Goal: Ask a question

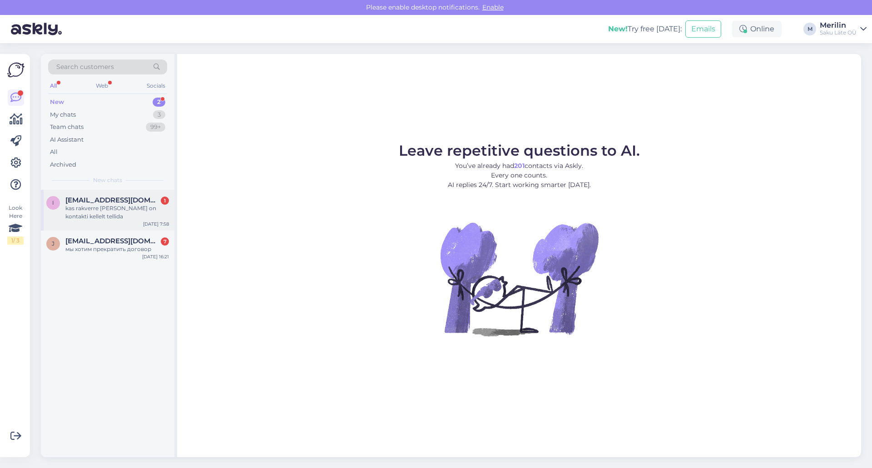
click at [123, 206] on div "kas rakverre [PERSON_NAME] on kontakti kellelt tellida" at bounding box center [117, 212] width 104 height 16
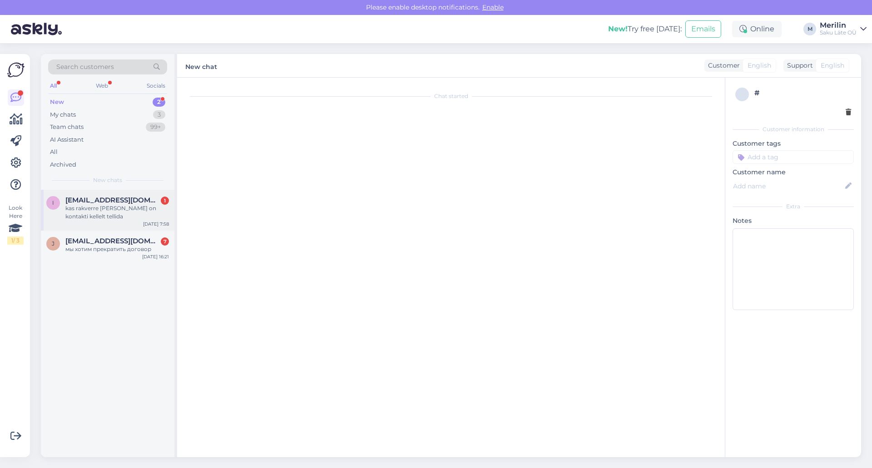
scroll to position [25, 0]
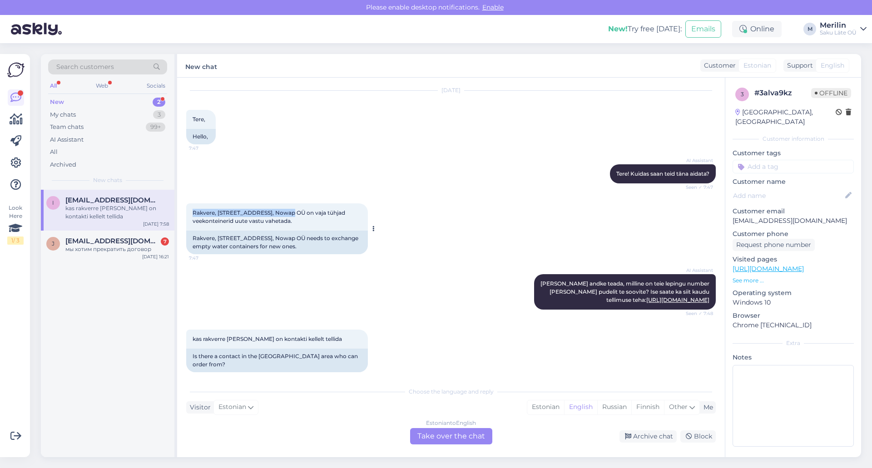
drag, startPoint x: 193, startPoint y: 210, endPoint x: 287, endPoint y: 207, distance: 94.1
click at [287, 207] on div "Rakvere, [STREET_ADDRESS], Nowap OÜ on vaja tühjad veekonteinerid uute vastu va…" at bounding box center [277, 217] width 182 height 27
drag, startPoint x: 304, startPoint y: 228, endPoint x: 191, endPoint y: 216, distance: 113.8
click at [191, 216] on div "Rakvere, [STREET_ADDRESS], Nowap OÜ on vaja tühjad veekonteinerid uute vastu va…" at bounding box center [277, 217] width 182 height 27
copy span "Rakvere, [STREET_ADDRESS], Nowap OÜ on vaja tühjad veekonteinerid uute vastu va…"
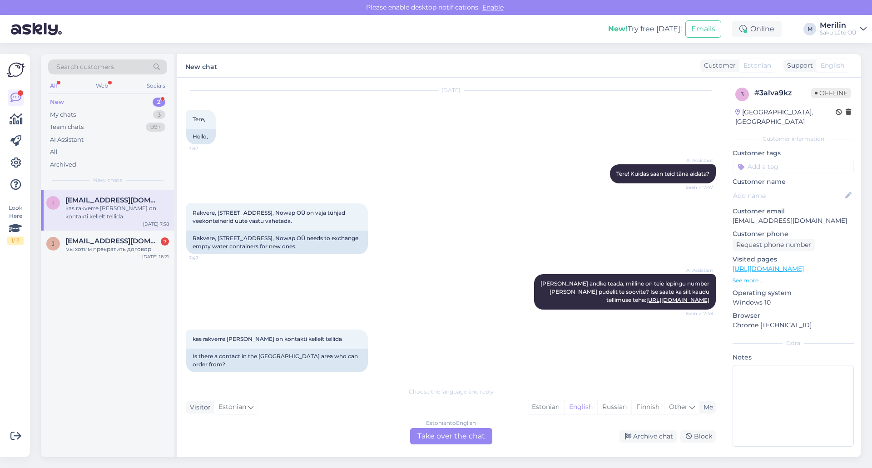
click at [462, 438] on div "Estonian to English Take over the chat" at bounding box center [451, 436] width 82 height 16
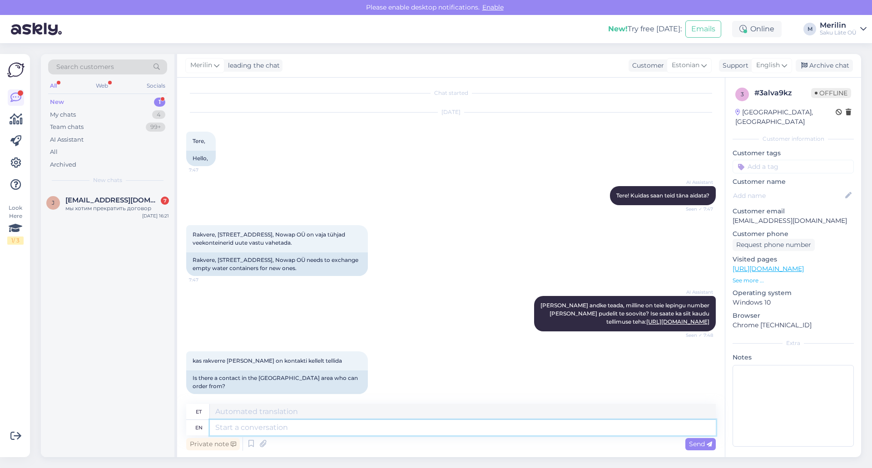
click at [247, 425] on textarea at bounding box center [463, 427] width 506 height 15
click at [233, 414] on textarea at bounding box center [463, 411] width 506 height 15
type textarea "t"
paste textarea "Jõhvi: 337 7788"
click at [424, 411] on textarea "palun võtke ühendust meie Jõhvi esindusega tel. Jõhvi: [PHONE_NUMBER]" at bounding box center [463, 411] width 506 height 15
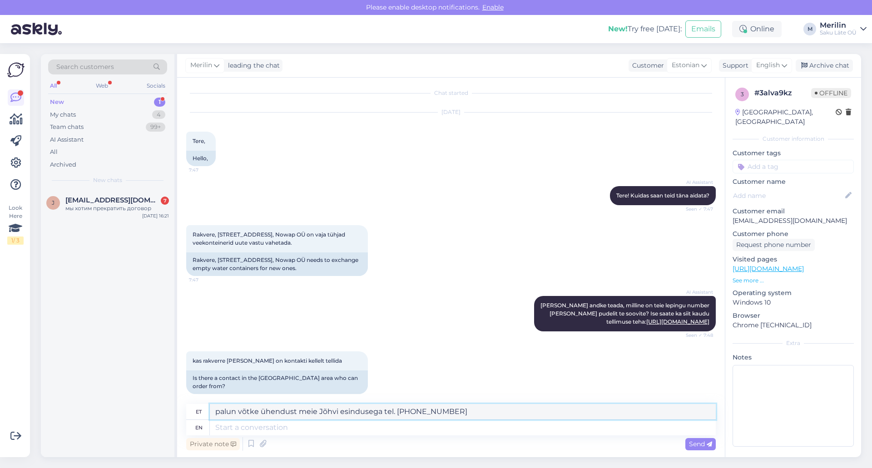
click at [438, 412] on textarea "palun võtke ühendust meie Jõhvi esindusega tel. [PHONE_NUMBER]" at bounding box center [463, 411] width 506 height 15
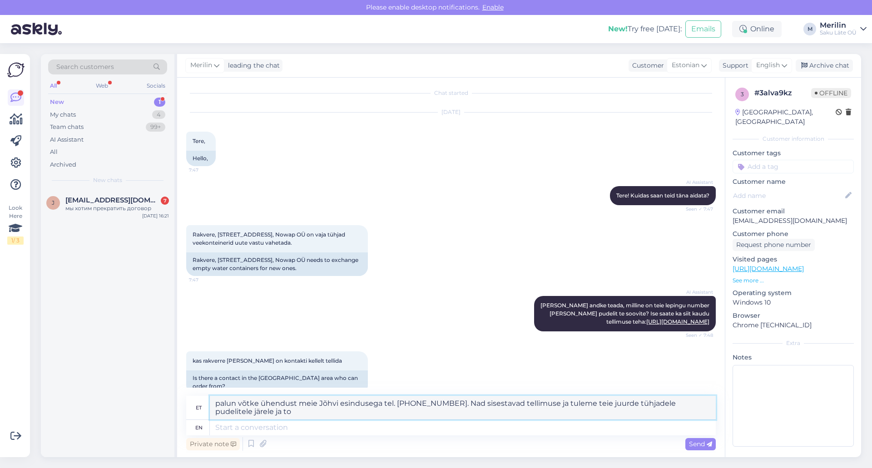
scroll to position [11, 0]
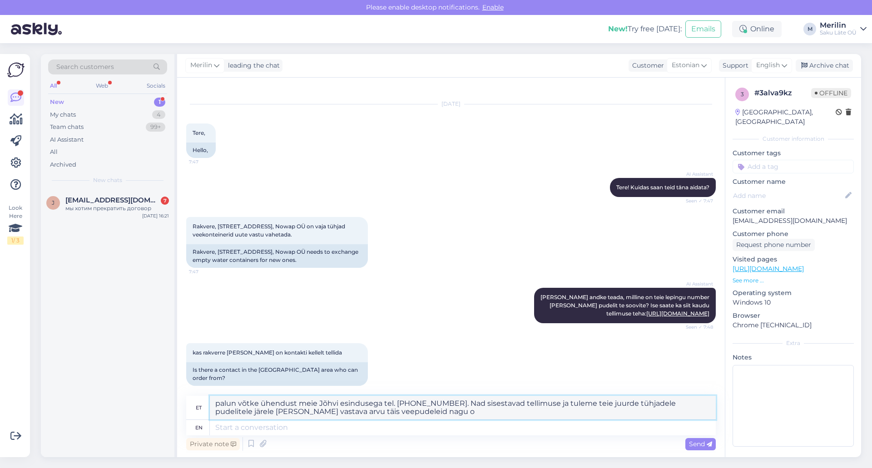
click at [279, 410] on textarea "palun võtke ühendust meie Jõhvi esindusega tel. [PHONE_NUMBER]. Nad sisestavad …" at bounding box center [463, 408] width 506 height 24
click at [435, 414] on textarea "palun võtke ühendust meie Jõhvi esindusega tel. [PHONE_NUMBER]. Nad sisestavad …" at bounding box center [463, 408] width 506 height 24
click at [219, 403] on textarea "palun võtke ühendust meie Jõhvi esindusega tel. [PHONE_NUMBER]. Nad sisestavad …" at bounding box center [463, 408] width 506 height 24
click at [260, 412] on textarea "Palun võtke ühendust meie Jõhvi esindusega tel. [PHONE_NUMBER]. Nad sisestavad …" at bounding box center [463, 408] width 506 height 24
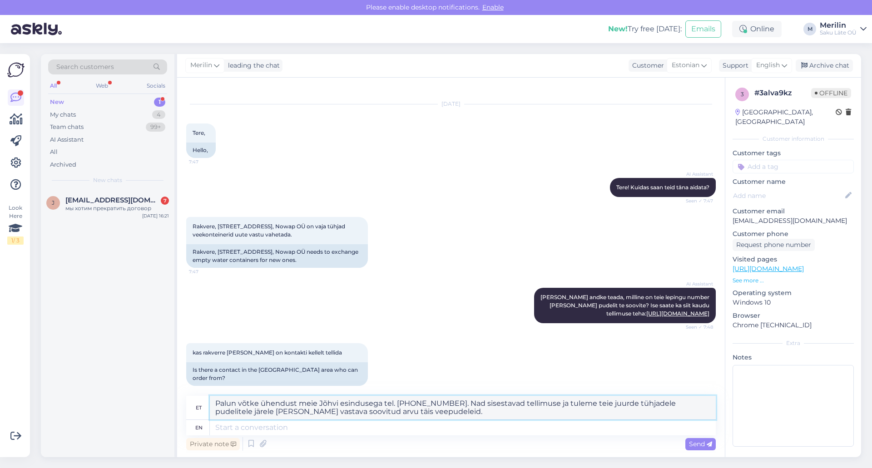
click at [260, 412] on textarea "Palun võtke ühendust meie Jõhvi esindusega tel. [PHONE_NUMBER]. Nad sisestavad …" at bounding box center [463, 408] width 506 height 24
click at [356, 413] on textarea "Palun võtke ühendust meie Jõhvi esindusega tel. [PHONE_NUMBER]. Nad sisestavad …" at bounding box center [463, 408] width 506 height 24
type textarea "Palun võtke ühendust meie Jõhvi esindusega tel. [PHONE_NUMBER]. Nad sisestavad …"
click at [707, 443] on span "Send" at bounding box center [700, 444] width 23 height 8
click at [697, 444] on span "Send" at bounding box center [700, 444] width 23 height 8
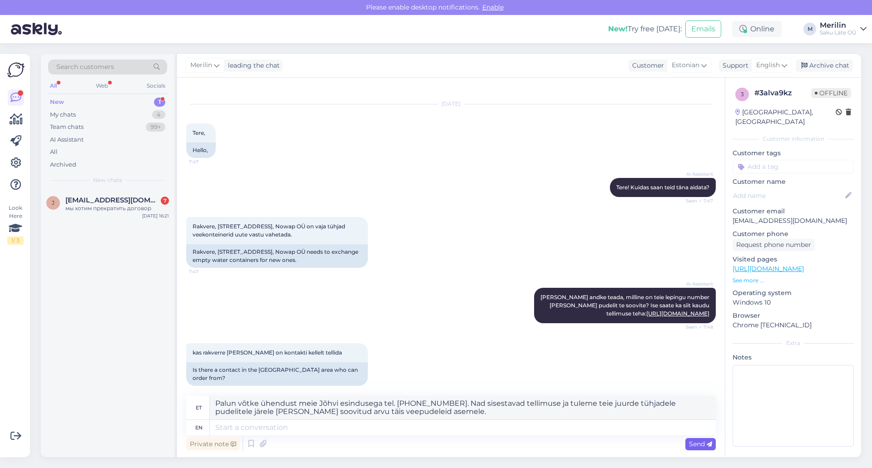
click at [703, 444] on span "Send" at bounding box center [700, 444] width 23 height 8
click at [700, 441] on span "Send" at bounding box center [700, 444] width 23 height 8
click at [416, 418] on textarea "Palun võtke ühendust meie Jõhvi esindusega tel. [PHONE_NUMBER]. Nad sisestavad …" at bounding box center [463, 408] width 506 height 24
click at [390, 418] on textarea "Palun võtke ühendust meie Jõhvi esindusega tel. [PHONE_NUMBER]. Nad sisestavad …" at bounding box center [463, 408] width 506 height 24
click at [227, 399] on textarea "Palun võtke ühendust meie Jõhvi esindusega tel. [PHONE_NUMBER]. Nad sisestavad …" at bounding box center [463, 408] width 506 height 24
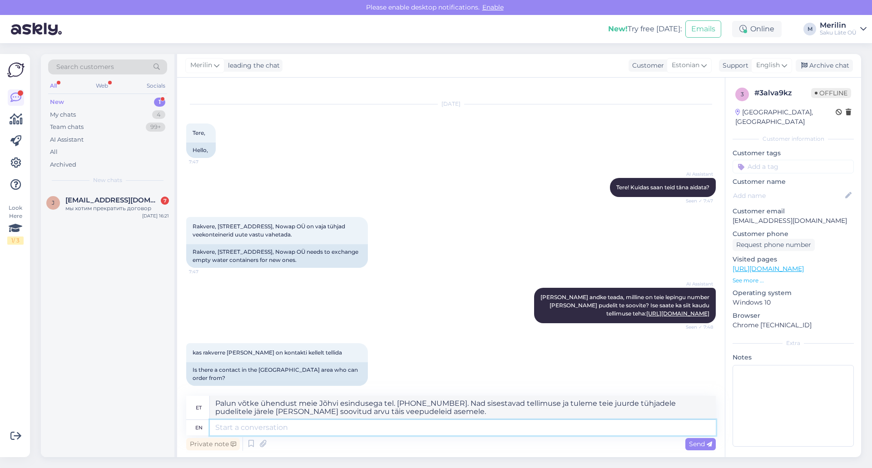
click at [234, 428] on textarea at bounding box center [463, 427] width 506 height 15
click at [219, 408] on textarea "Palun võtke ühendust meie Jõhvi esindusega tel. [PHONE_NUMBER]. Nad sisestavad …" at bounding box center [463, 408] width 506 height 24
drag, startPoint x: 215, startPoint y: 402, endPoint x: 394, endPoint y: 415, distance: 179.1
click at [394, 415] on textarea "Palun võtke ühendust meie Jõhvi esindusega tel. [PHONE_NUMBER]. Nad sisestavad …" at bounding box center [463, 408] width 506 height 24
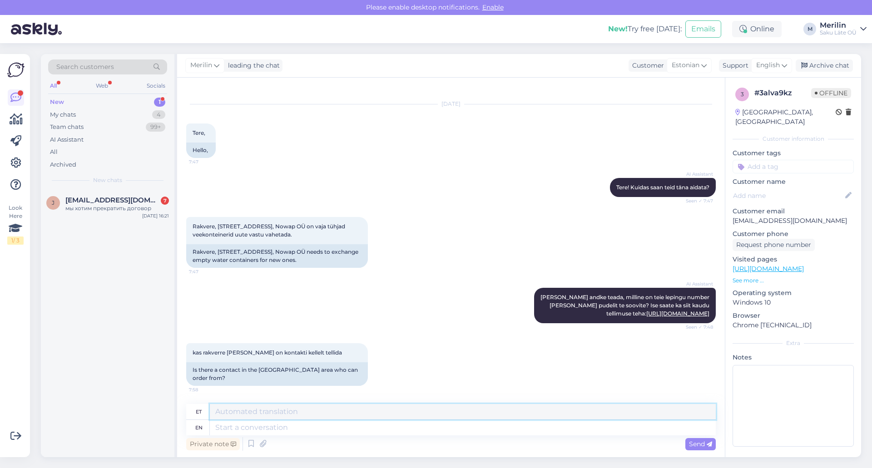
scroll to position [3, 0]
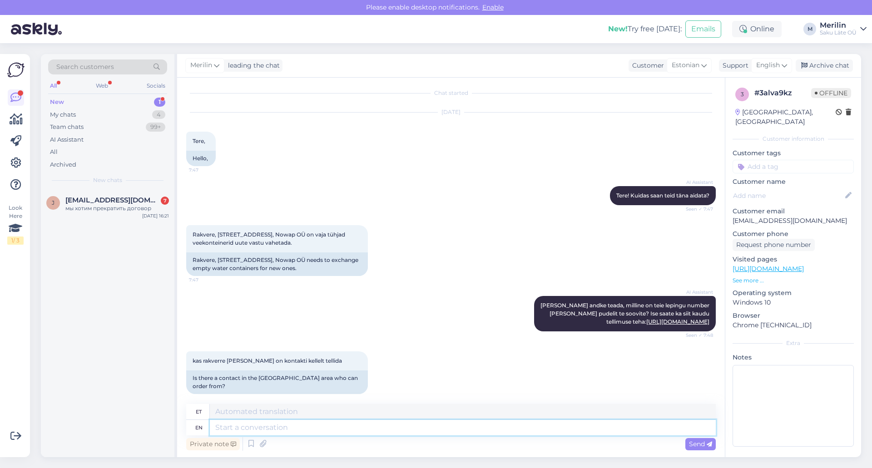
click at [300, 426] on textarea at bounding box center [463, 427] width 506 height 15
click at [200, 427] on div "en" at bounding box center [198, 427] width 7 height 15
click at [230, 426] on textarea at bounding box center [463, 427] width 506 height 15
paste textarea "Palun võtke ühendust meie Jõhvi esindusega tel. [PHONE_NUMBER]. Nad sisestavad …"
type textarea "Palun võtke ühendust meie Jõhvi esindusega tel. [PHONE_NUMBER]. Nad sisestavad …"
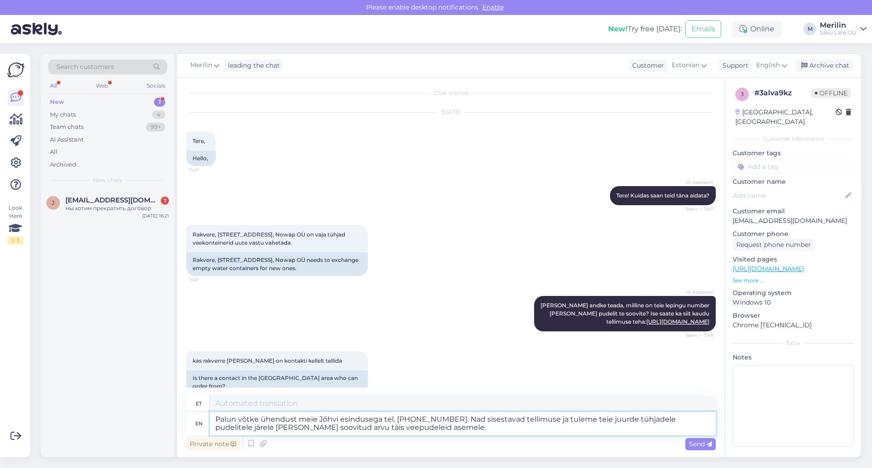
scroll to position [11, 0]
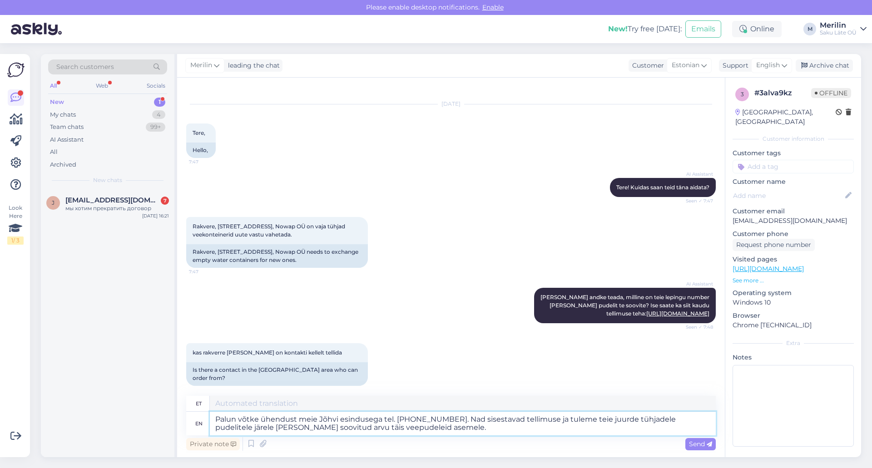
type textarea "Palun võtke ühendust meie Jõhvi esindusega tel. [PHONE_NUMBER]. Nad sisestavad …"
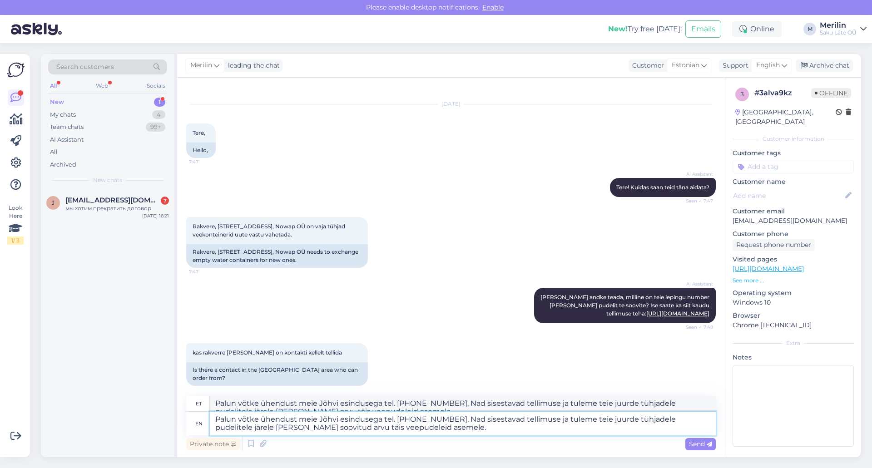
scroll to position [20, 0]
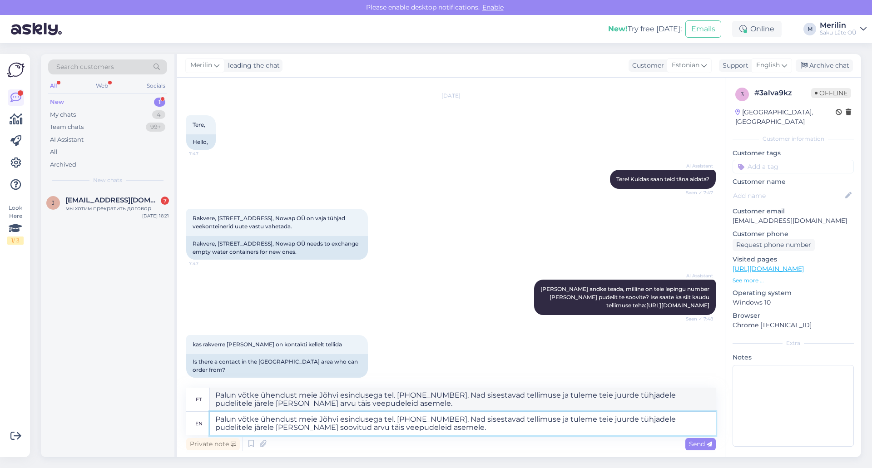
type textarea "Palun võtke ühendust meie Jõhvi esindusega tel. [PHONE_NUMBER]. Nad sisestavad …"
click at [242, 402] on textarea "Palun võtke ühendust meie Jõhvi esindusega tel. [PHONE_NUMBER]. Nad sisestavad …" at bounding box center [463, 400] width 506 height 24
type textarea "Palun võtke ühendust meie Jõhvi esindusega tel. [PHONE_NUMBER]. Nad sisestavad …"
click at [699, 442] on span "Send" at bounding box center [700, 444] width 23 height 8
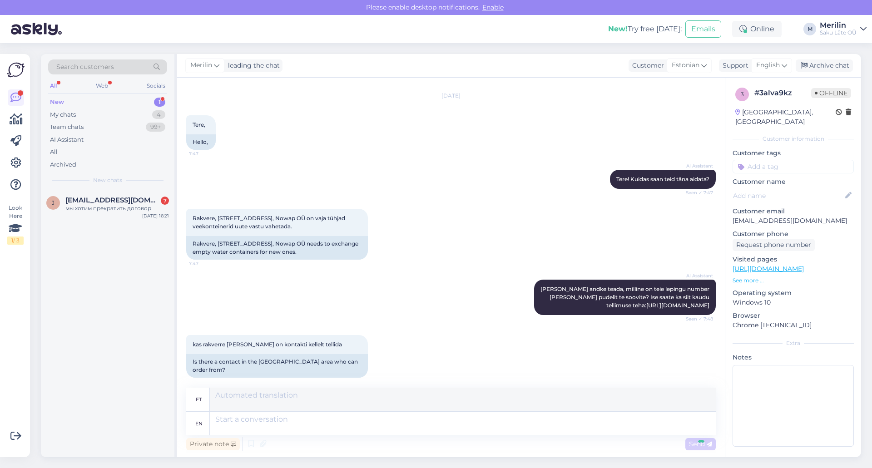
scroll to position [107, 0]
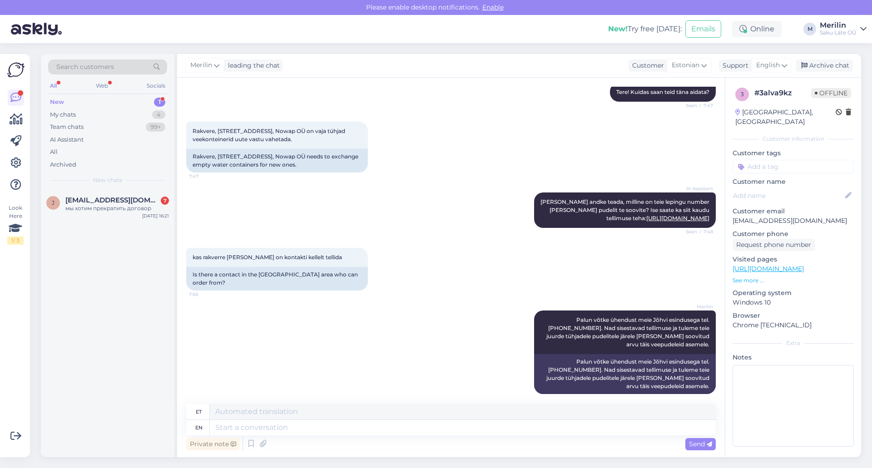
click at [64, 104] on div "New 1" at bounding box center [107, 102] width 119 height 13
click at [55, 84] on div "All" at bounding box center [53, 86] width 10 height 12
click at [83, 207] on div "мы хотим прекратить договор" at bounding box center [117, 208] width 104 height 8
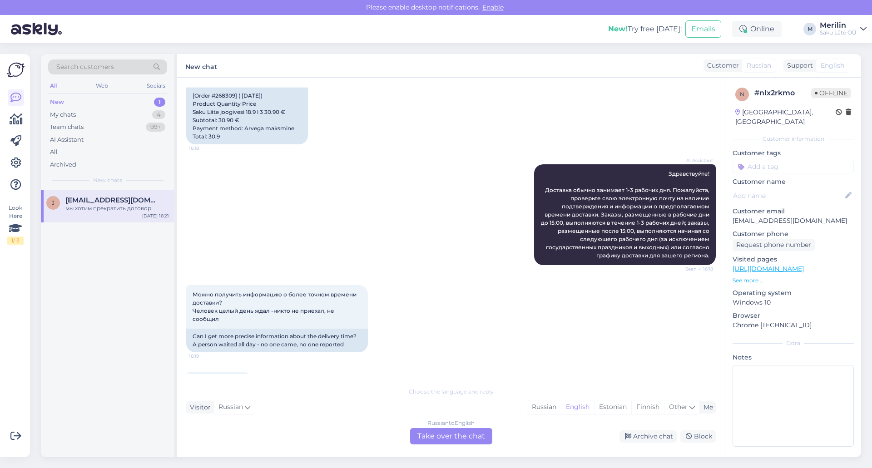
scroll to position [438, 0]
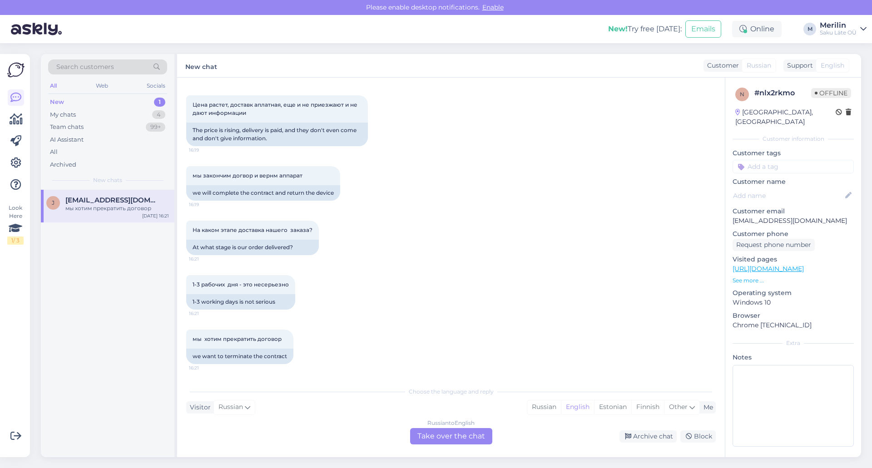
click at [93, 101] on div "New 1" at bounding box center [107, 102] width 119 height 13
click at [58, 99] on div "New" at bounding box center [57, 102] width 14 height 9
click at [66, 114] on div "My chats" at bounding box center [63, 114] width 26 height 9
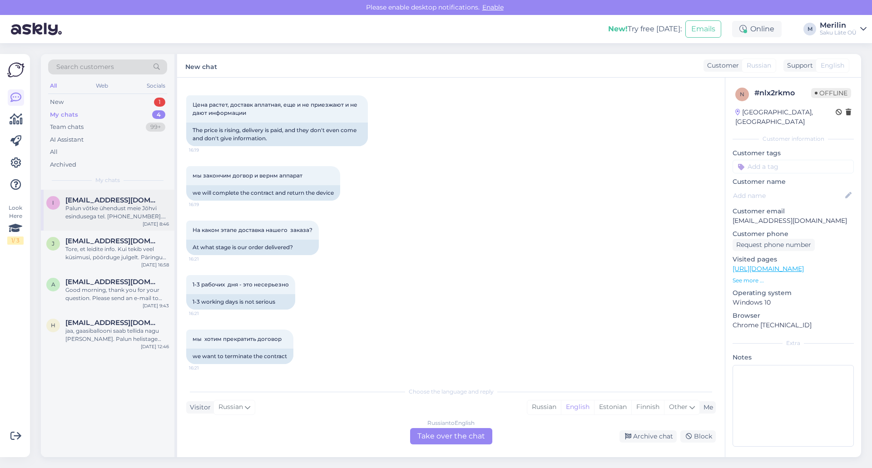
click at [128, 206] on div "Palun võtke ühendust meie Jõhvi esindusega tel. [PHONE_NUMBER]. Nad sisestavad …" at bounding box center [117, 212] width 104 height 16
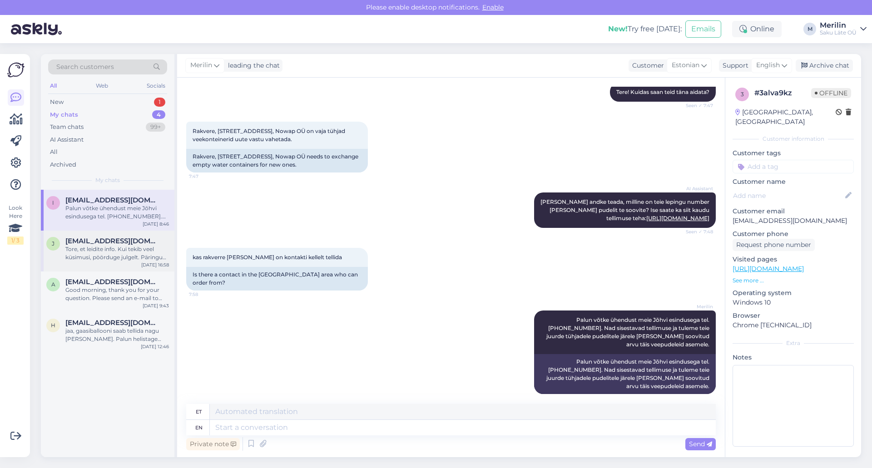
click at [104, 255] on div "Tore, et leidite info. Kui tekib veel küsimusi, pöörduge julgelt. Päringu saami…" at bounding box center [117, 253] width 104 height 16
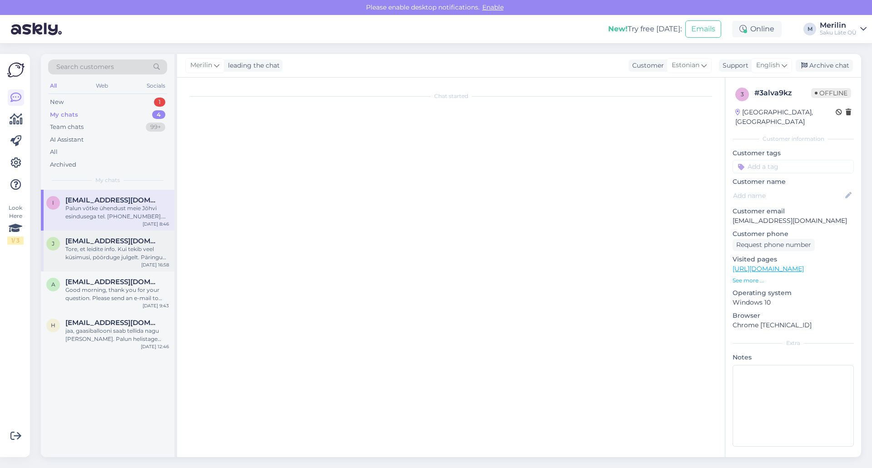
scroll to position [83, 0]
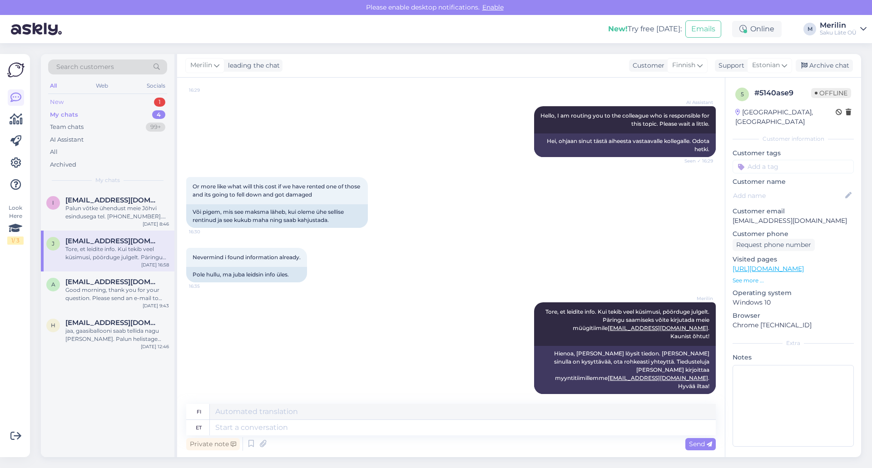
click at [71, 99] on div "New 1" at bounding box center [107, 102] width 119 height 13
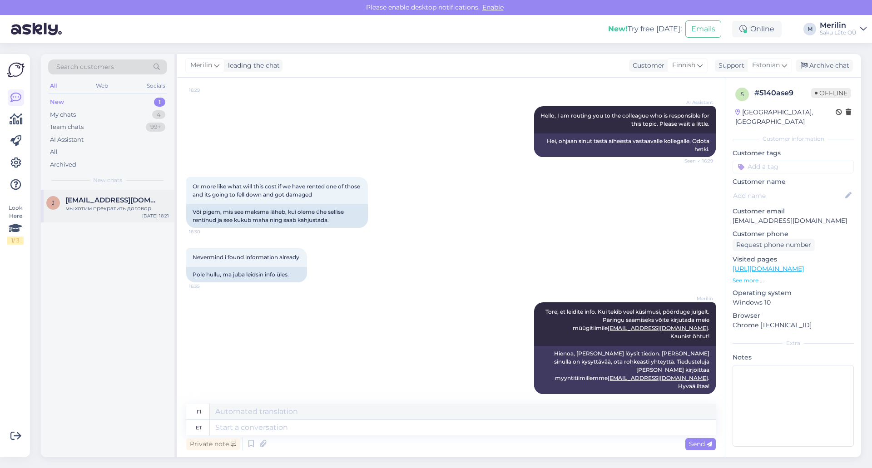
click at [106, 209] on div "мы хотим прекратить договор" at bounding box center [117, 208] width 104 height 8
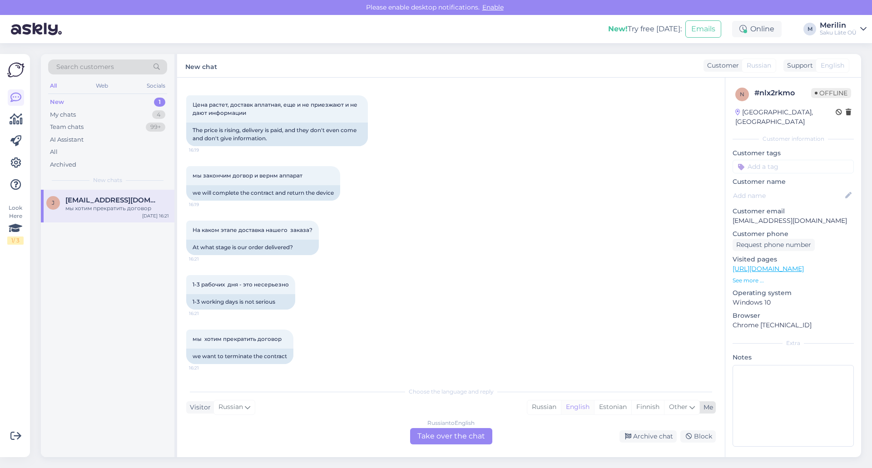
click at [578, 409] on div "English" at bounding box center [577, 408] width 33 height 14
click at [462, 432] on div "Russian to English Take over the chat" at bounding box center [451, 436] width 82 height 16
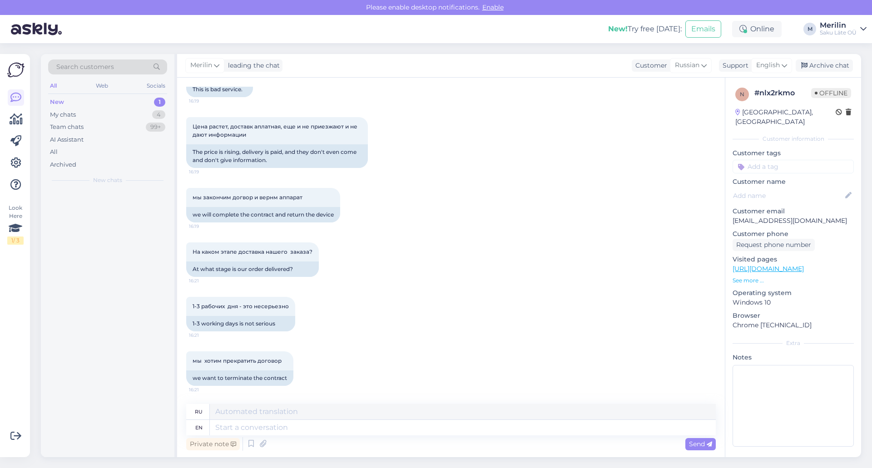
scroll to position [417, 0]
click at [272, 429] on textarea at bounding box center [463, 427] width 506 height 15
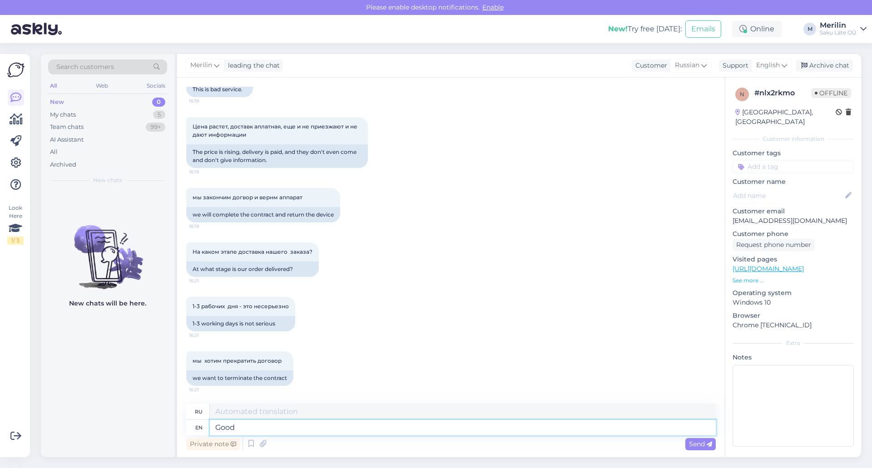
type textarea "Good"
type textarea "Хороший"
type textarea "Good morning"
type textarea "Доброе утро"
type textarea "Good morning."
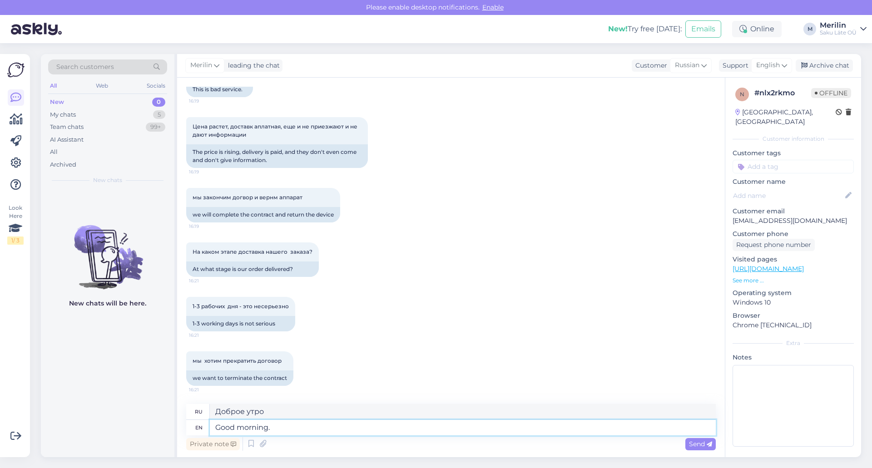
type textarea "Доброе утро."
type textarea "Good morning. please"
type textarea "Доброе утро. пожалуйста."
type textarea "Good morning."
type textarea "Доброе утро."
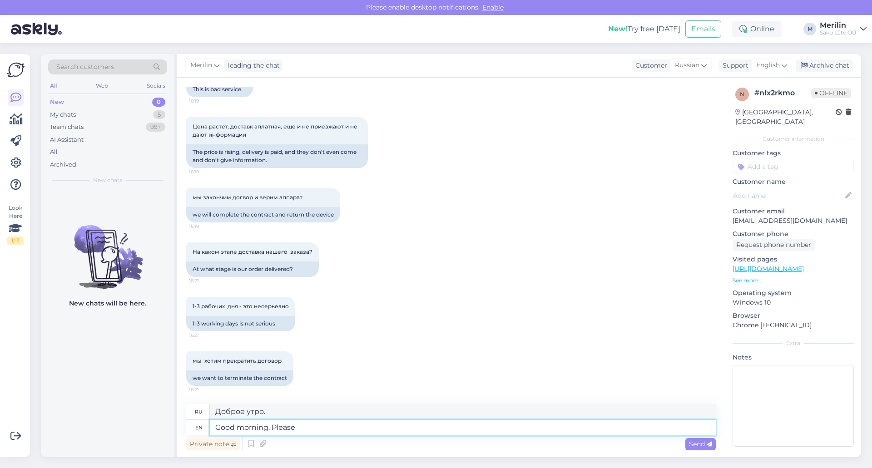
type textarea "Good morning. Please"
type textarea "Доброе утро. Пожалуйста."
type textarea "Good morning. Please send u"
type textarea "Доброе утро. Пожалуйста, отправьте"
type textarea "Good morning. Please send us t"
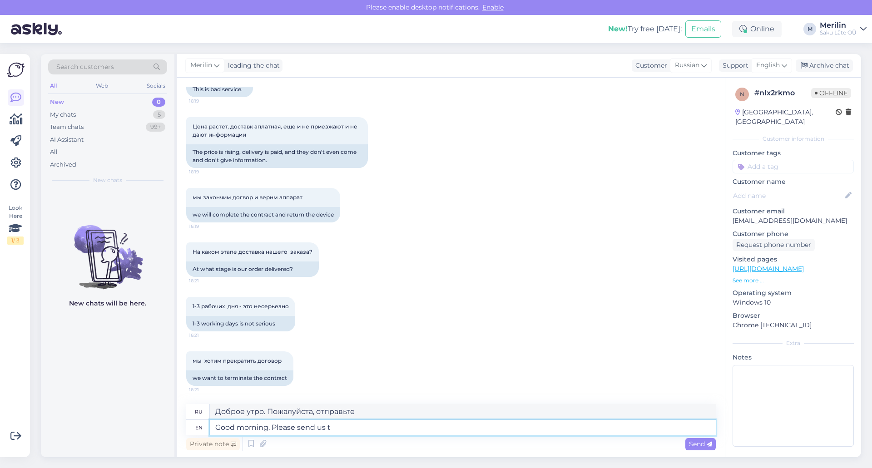
type textarea "Доброе утро. Пожалуйста, отправьте нам"
type textarea "Good morning. Please send"
type textarea "Доброе утро. Пожалуйста, отправьте"
type textarea "Good morning. Please"
type textarea "Доброе утро. Пожалуйста."
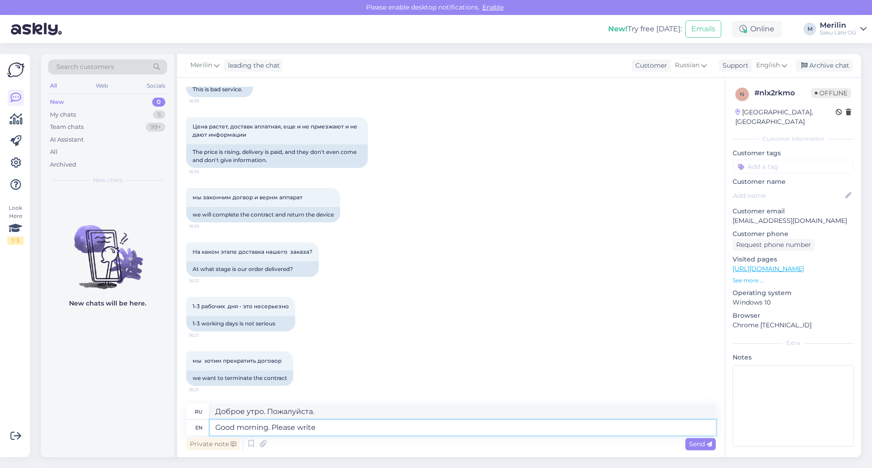
type textarea "Good morning. Please write"
type textarea "Доброе утро. Пожалуйста, напишите."
type textarea "Good morning. Please write us t"
type textarea "Доброе утро. Пожалуйста, напишите нам."
type textarea "Good morning. Please write us the contact"
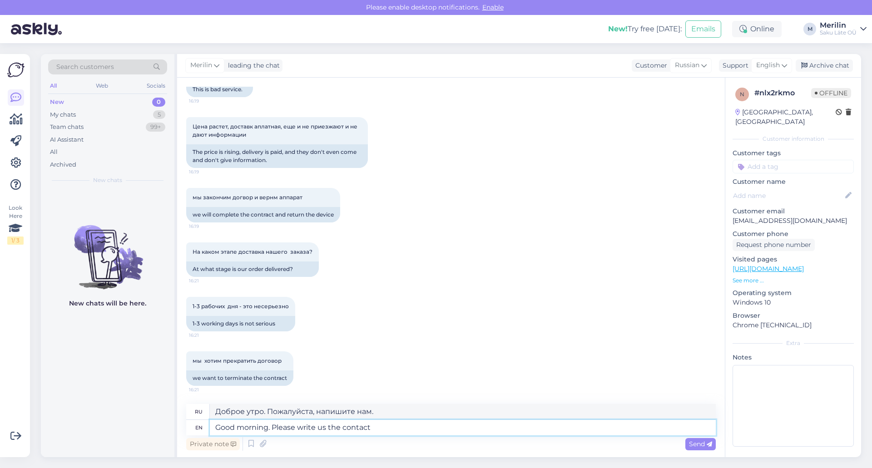
type textarea "Доброе утро. Пожалуйста, напишите нам контакт."
type textarea "Good morning. Please write us the contact number"
type textarea "Доброе утро. Пожалуйста, напишите нам номер телефона."
type textarea "Good morning. Please write us the cont"
type textarea "Доброе утро. Пожалуйста, напишите нам контакт."
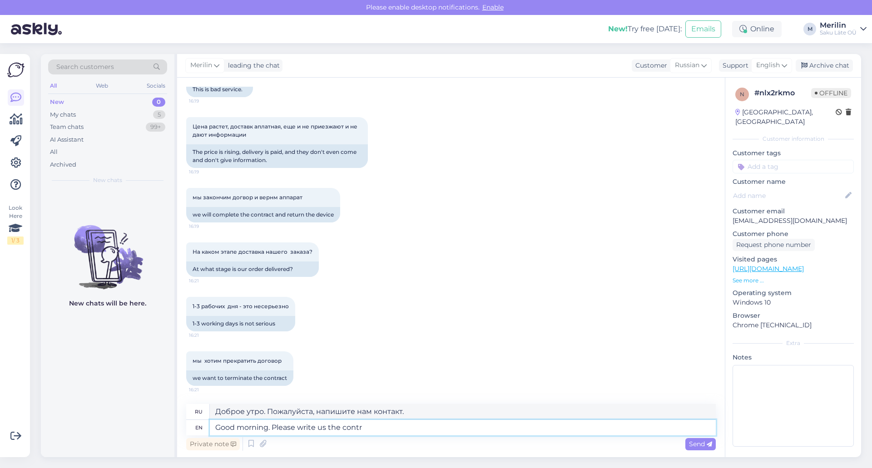
type textarea "Good morning. Please write us the contra"
type textarea "Доброе утро. Пожалуйста, напишите нам продолжение."
type textarea "Good morning. Please write us the contract n"
type textarea "Доброе утро. Пожалуйста, напишите нам договор."
type textarea "Good morning. Please write us the contract number, so"
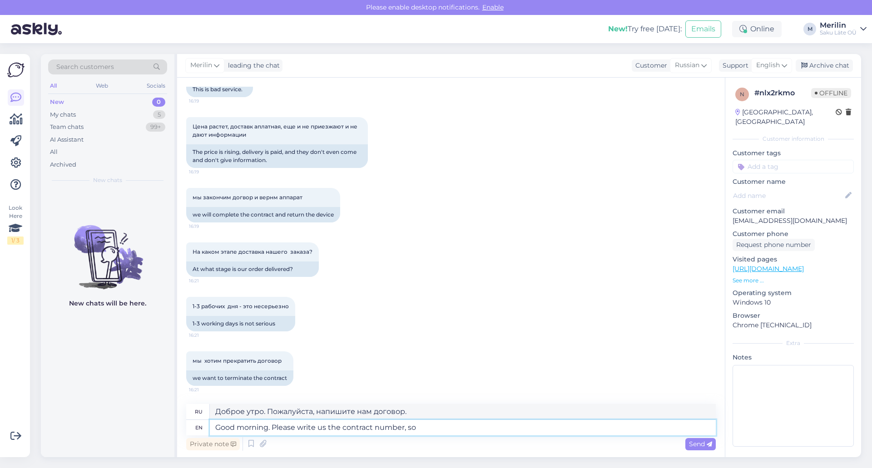
type textarea "Доброе утро. Напишите, пожалуйста, номер договора."
type textarea "Good morning. Please write us the contract number, so"
type textarea "Доброе утро. Пожалуйста, напишите нам номер договора, чтобы..."
type textarea "Good morning. Please write us the contract number, so we c"
type textarea "Доброе утро. Напишите, пожалуйста, номер договора, чтобы мы могли..."
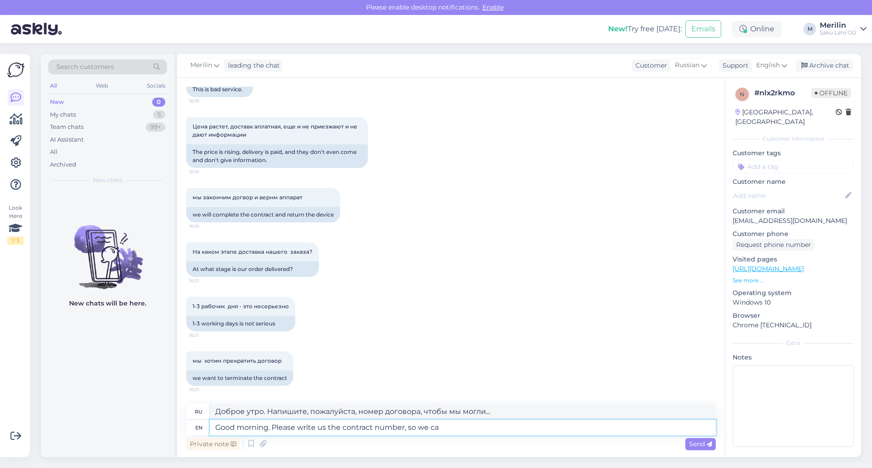
type textarea "Good morning. Please write us the contract number, so we can"
type textarea "Доброе утро. Пожалуйста, напишите нам номер договора, чтобы мы могли..."
type textarea "Good morning. Please write us the contract number, so we can have"
type textarea "Доброе утро. Напишите, пожалуйста, номер договора, чтобы мы могли..."
type textarea "Good morning. Please write us the contract number, so we can have a look"
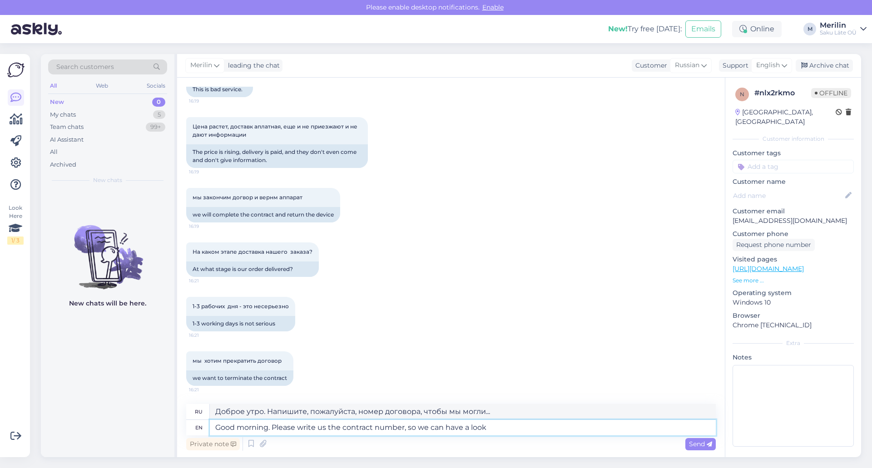
type textarea "Доброе утро. Напишите, пожалуйста, номер договора, чтобы мы могли посмотреть."
type textarea "Good morning. Please write us the contract number, so we can have a look when w"
type textarea "Доброе утро. Напишите, пожалуйста, номер договора, чтобы мы могли посмотреть, к…"
type textarea "Good morning. Please write us the contract number, so we can have a look when w…"
type textarea "Доброе утро. Напишите, пожалуйста, номер договора, чтобы мы могли посмотреть, к…"
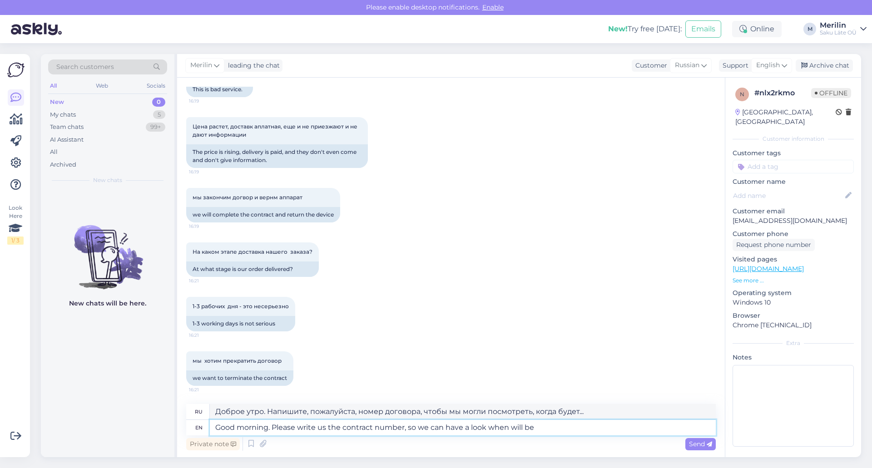
type textarea "Good morning. Please write us the contract number, so we can have a look when w…"
type textarea "Доброе утро. Напишите, пожалуйста, номер договора, чтобы мы могли посмотреть, к…"
type textarea "Good morning. Please write us the contract number, so we can have a look when w…"
type textarea "Доброе утро. Напишите, пожалуйста, номер договора, чтобы мы могли посмотреть, к…"
type textarea "Good morning. Please write us the contract number, so we can have a look when w…"
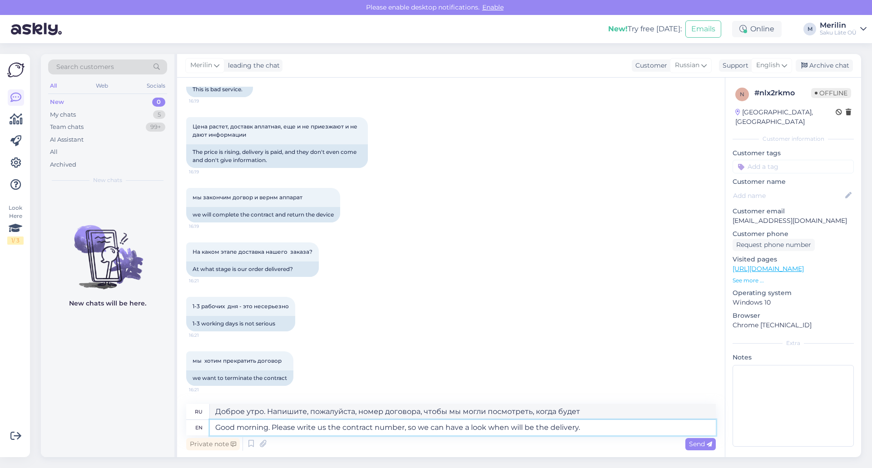
type textarea "Доброе утро. Напишите, пожалуйста, номер договора, чтобы мы могли узнать, когда…"
type textarea "Good morning. Please write us the contract number, so we can have a look when w…"
type textarea "Доброе утро. Напишите, пожалуйста, номер договора, чтобы мы могли посмотреть, к…"
type textarea "Good morning. Please write us the contract number, so we can have a look when w…"
type textarea "Доброе утро. Напишите, пожалуйста, номер договора, чтобы мы могли узнать, когда…"
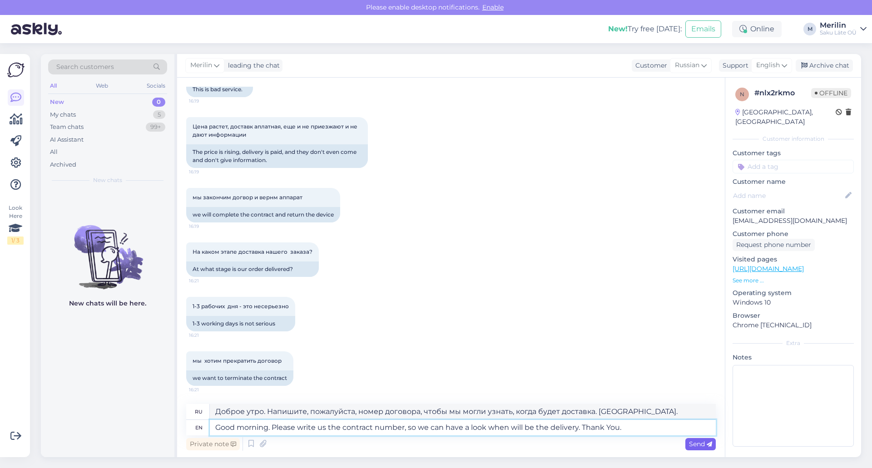
type textarea "Good morning. Please write us the contract number, so we can have a look when w…"
click at [695, 448] on span "Send" at bounding box center [700, 444] width 23 height 8
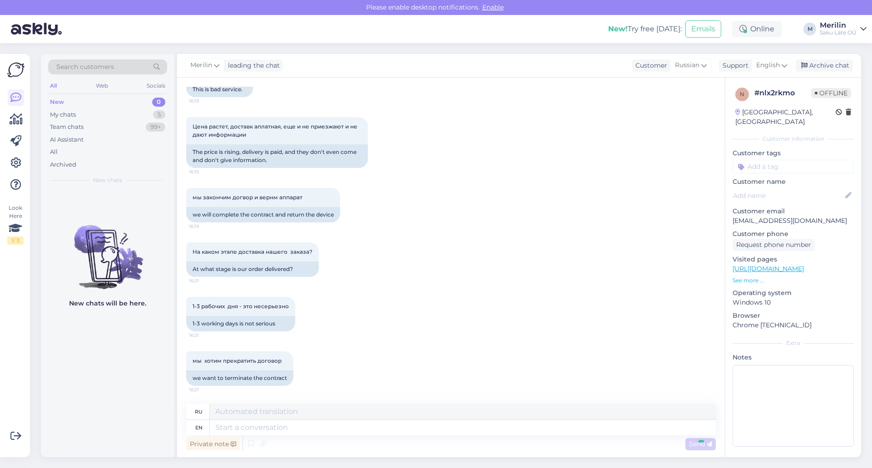
scroll to position [507, 0]
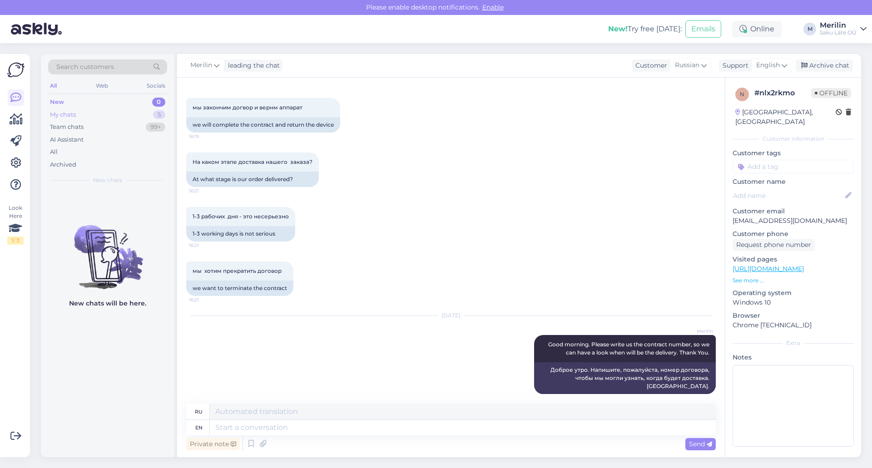
click at [80, 112] on div "My chats 5" at bounding box center [107, 115] width 119 height 13
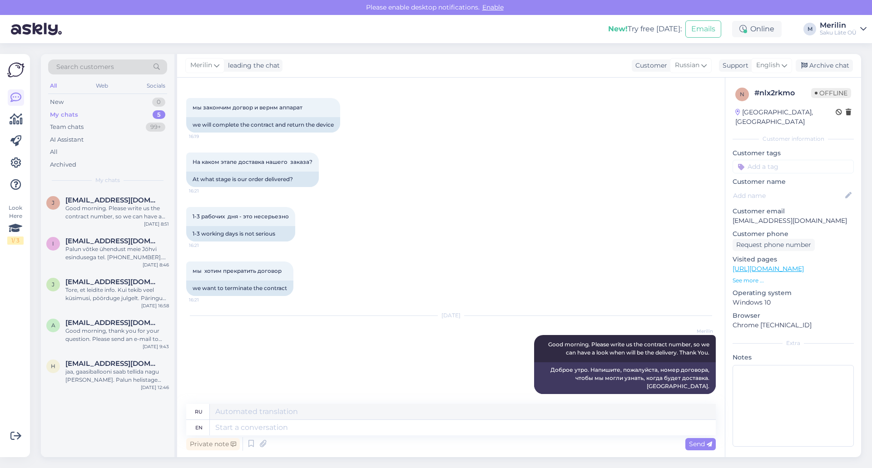
click at [78, 115] on div "My chats 5" at bounding box center [107, 115] width 119 height 13
